Goal: Task Accomplishment & Management: Complete application form

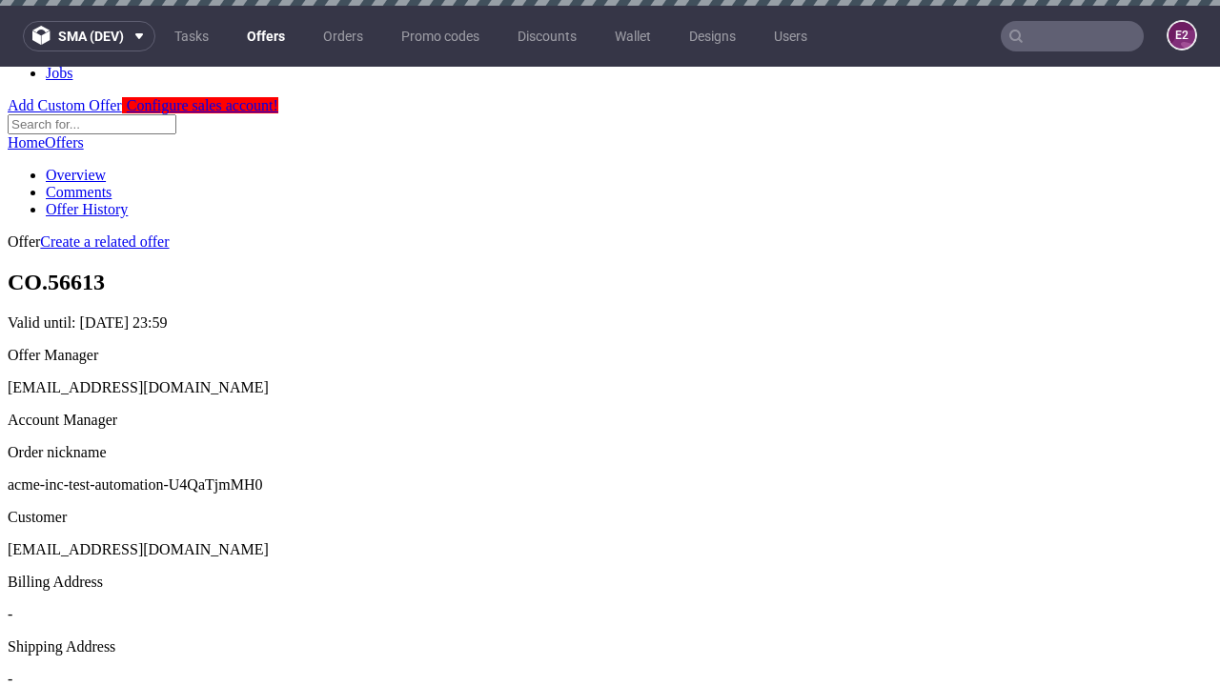
scroll to position [6, 0]
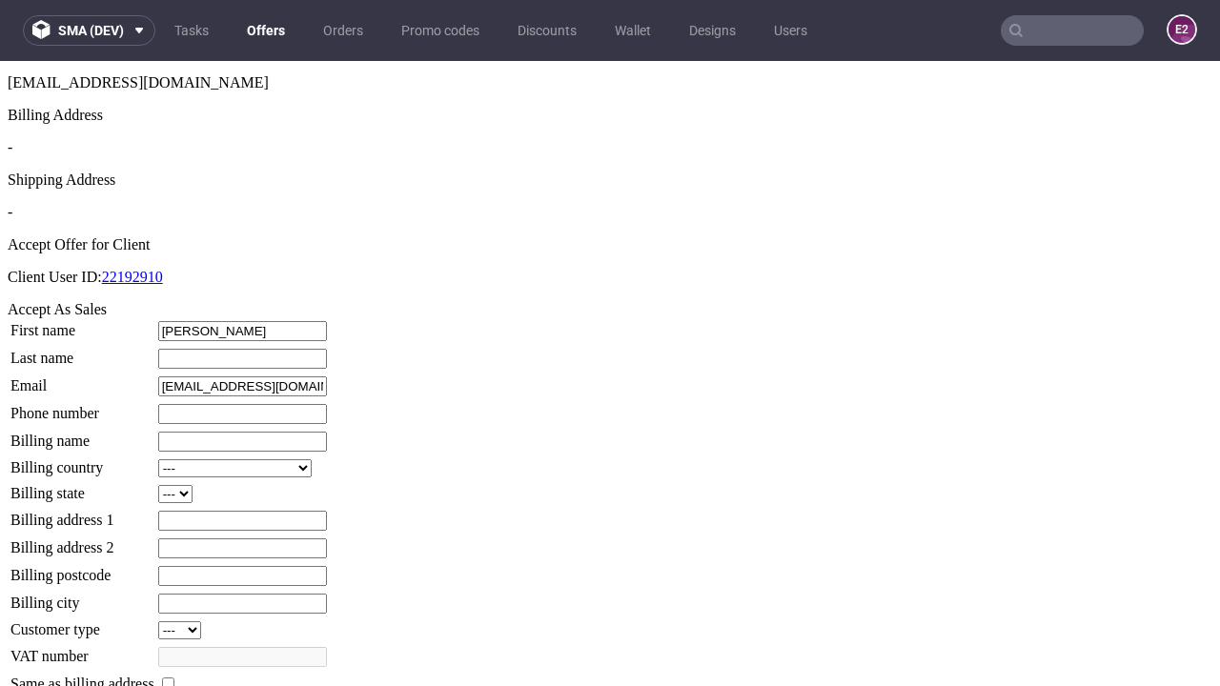
type input "Karianne"
type input "Price"
type input "1509813888"
type input "Alia_Flatley"
select select "13"
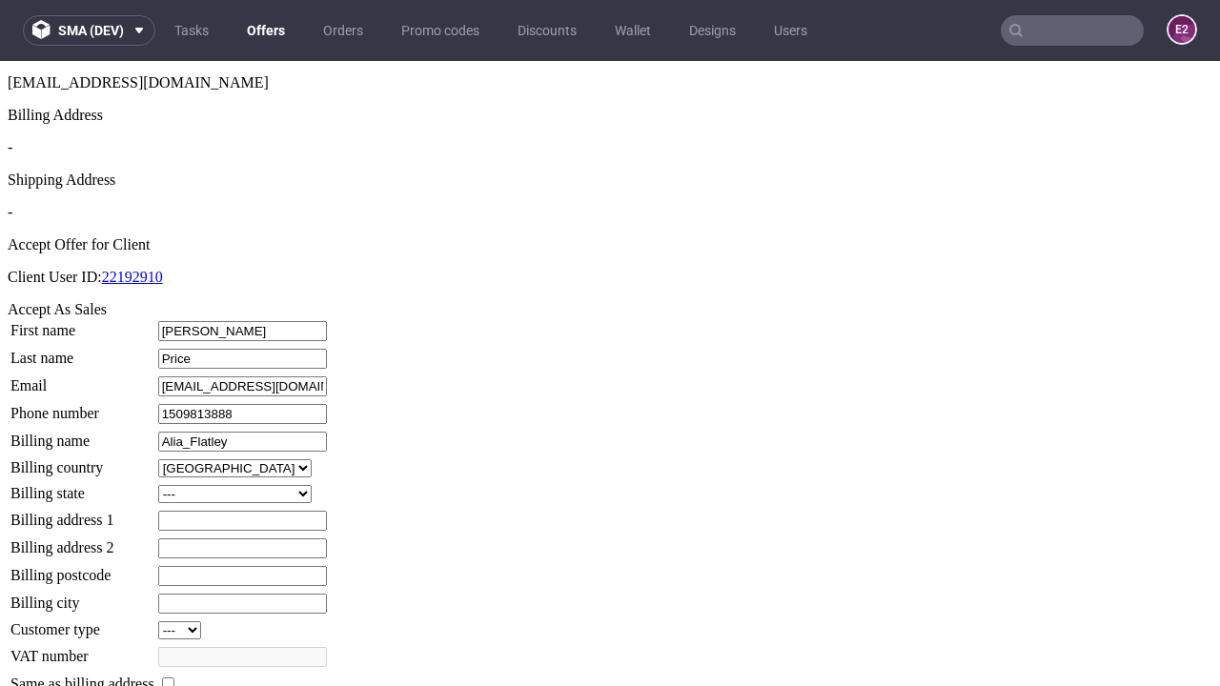
select select "132"
type input "Alia_Flatley"
type input "96 Princes Street"
type input "OX9 5KF"
type input "O'Keefe-under-Murray"
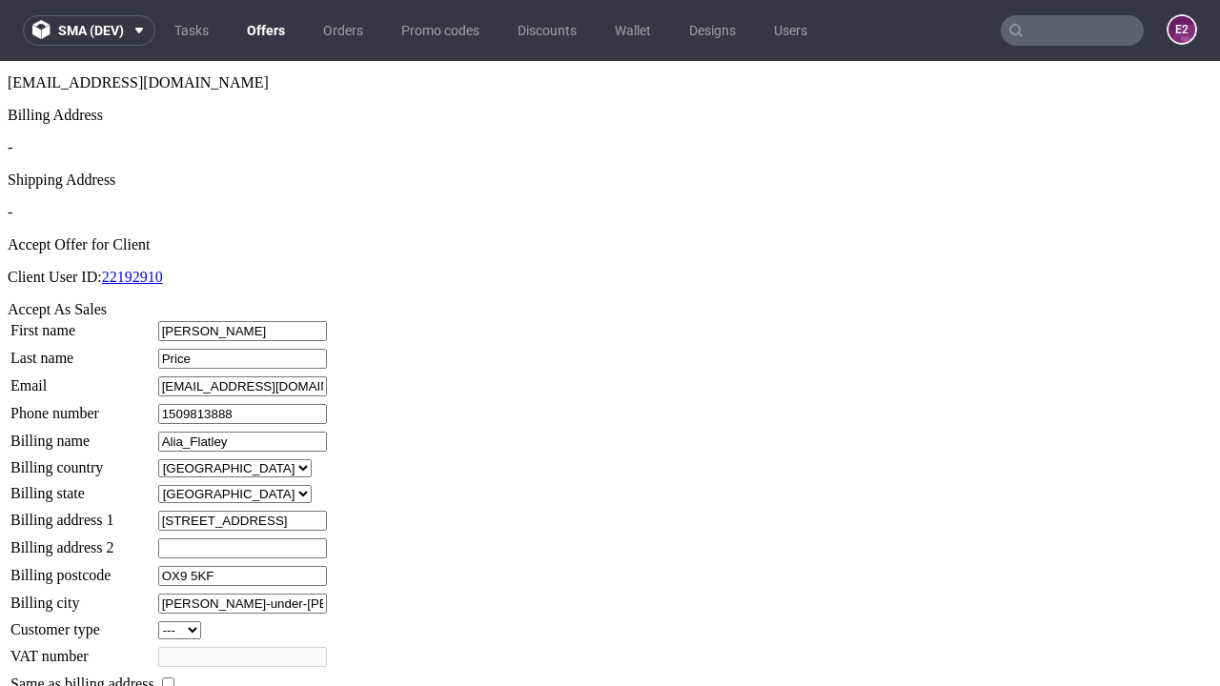
click at [174, 678] on input "checkbox" at bounding box center [168, 684] width 12 height 12
checkbox input "true"
type input "Alia_Flatley"
select select "13"
type input "96 Princes Street"
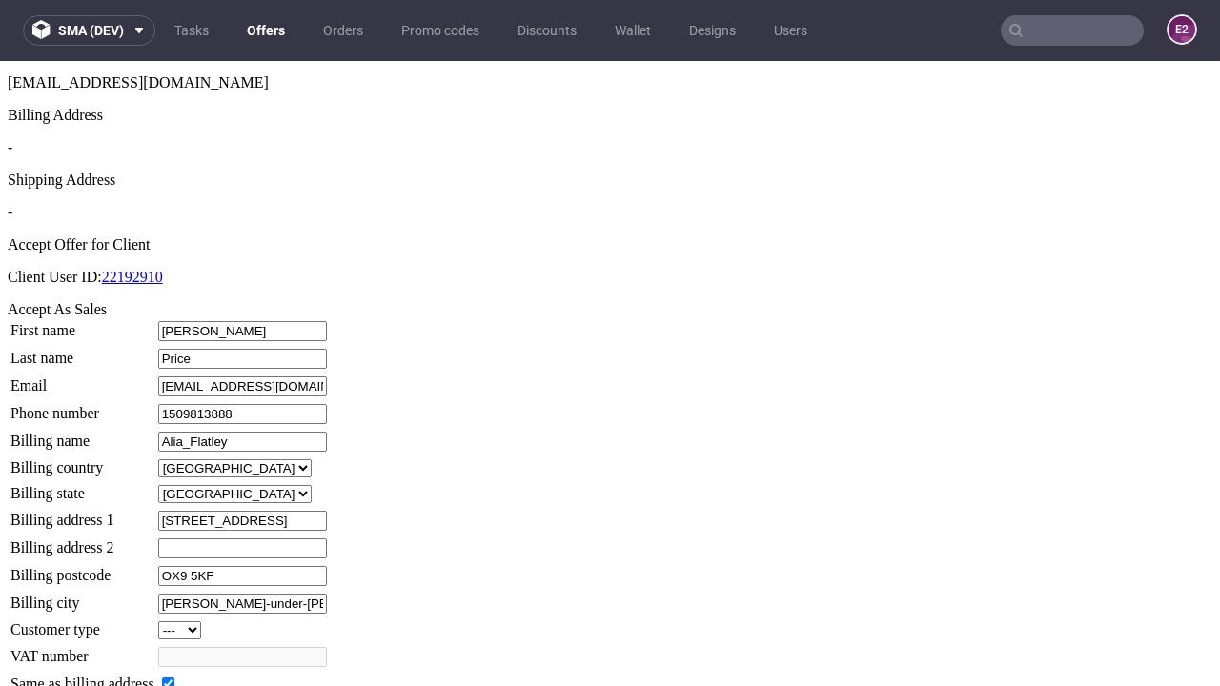
type input "OX9 5KF"
type input "O'Keefe-under-Murray"
